Goal: Transaction & Acquisition: Book appointment/travel/reservation

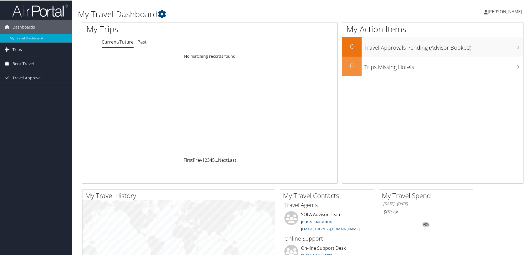
click at [14, 63] on span "Book Travel" at bounding box center [23, 63] width 21 height 14
click at [24, 82] on link "Book/Manage Online Trips" at bounding box center [36, 83] width 72 height 8
